Goal: Navigation & Orientation: Find specific page/section

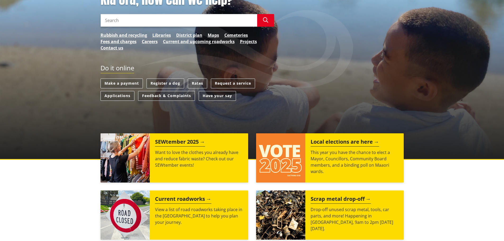
scroll to position [132, 0]
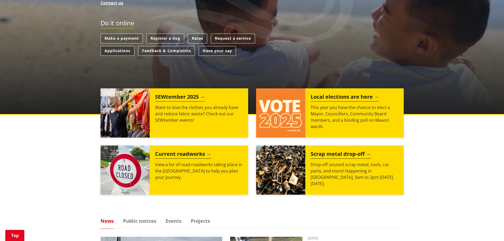
click at [117, 51] on link "Applications" at bounding box center [118, 51] width 34 height 10
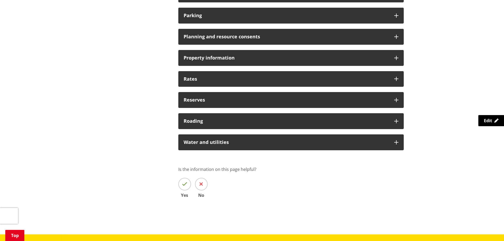
scroll to position [424, 0]
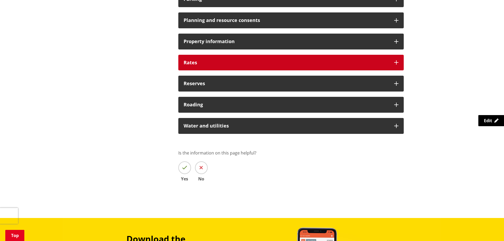
click at [195, 63] on h3 "Rates" at bounding box center [286, 62] width 205 height 5
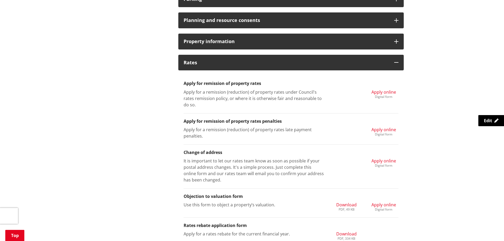
click at [380, 90] on span "Apply online" at bounding box center [384, 92] width 25 height 6
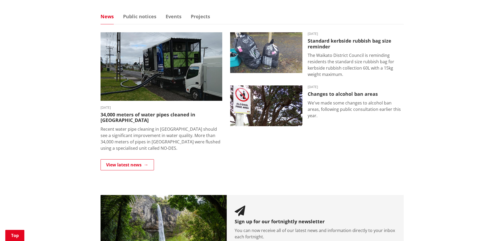
scroll to position [344, 0]
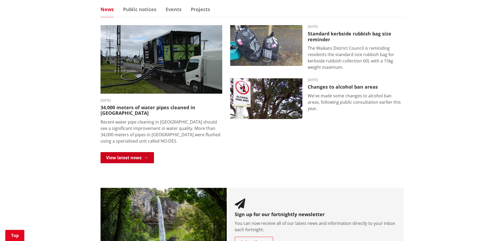
click at [128, 152] on link "View latest news" at bounding box center [127, 157] width 53 height 11
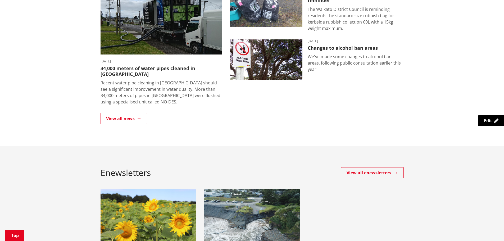
scroll to position [132, 0]
click at [113, 115] on link "View all news" at bounding box center [124, 118] width 47 height 11
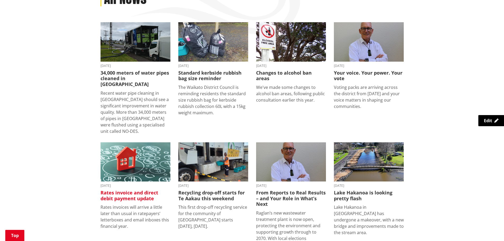
scroll to position [106, 0]
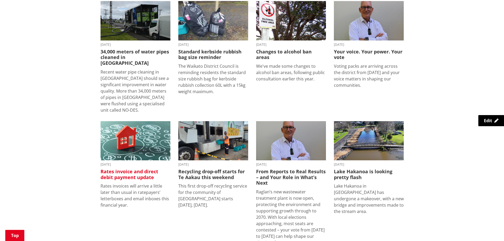
click at [127, 125] on img at bounding box center [136, 140] width 70 height 39
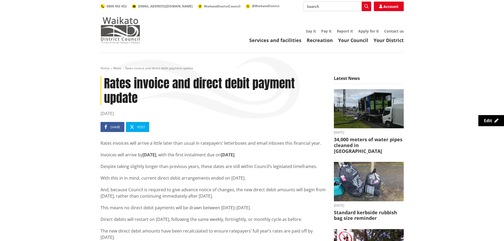
click at [115, 31] on img at bounding box center [121, 30] width 40 height 26
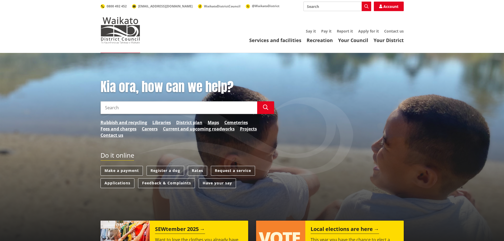
scroll to position [53, 0]
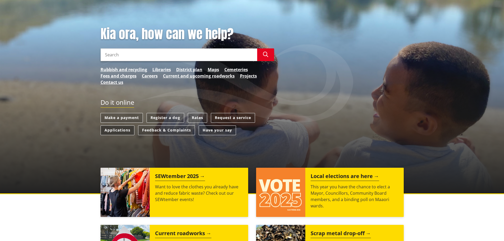
click at [109, 126] on link "Applications" at bounding box center [118, 130] width 34 height 10
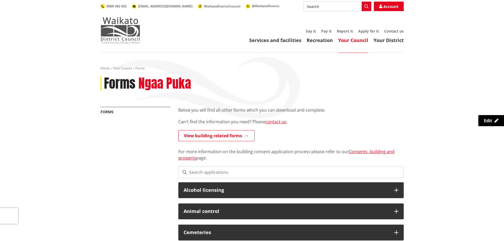
click at [119, 32] on img at bounding box center [121, 30] width 40 height 26
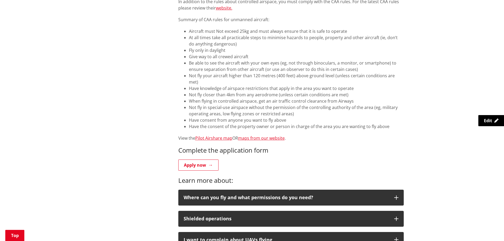
scroll to position [450, 0]
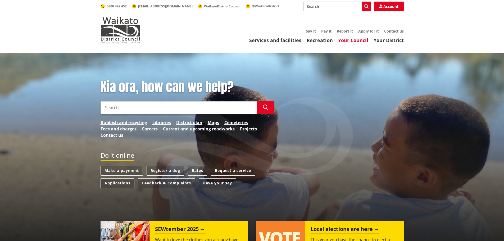
click at [354, 38] on link "Your Council" at bounding box center [353, 40] width 30 height 6
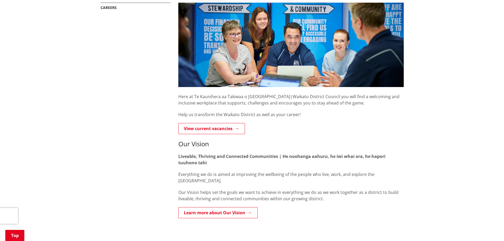
scroll to position [106, 0]
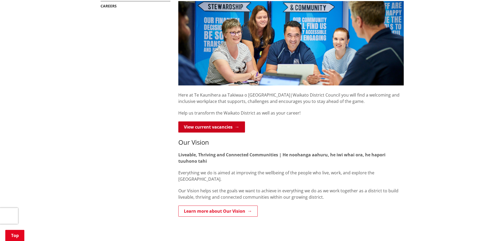
click at [218, 130] on link "View current vacancies" at bounding box center [211, 126] width 67 height 11
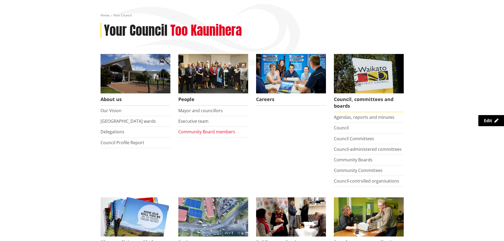
scroll to position [53, 0]
click at [193, 109] on link "Mayor and councillors" at bounding box center [200, 111] width 44 height 6
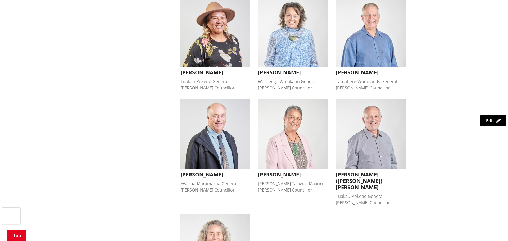
scroll to position [344, 0]
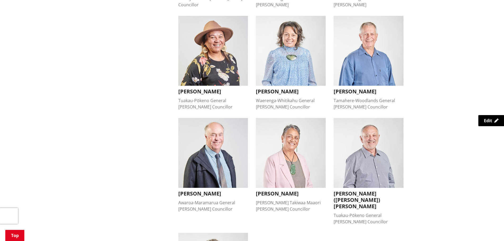
click at [201, 88] on h3 "[PERSON_NAME]" at bounding box center [213, 91] width 70 height 6
